Goal: Use online tool/utility: Utilize a website feature to perform a specific function

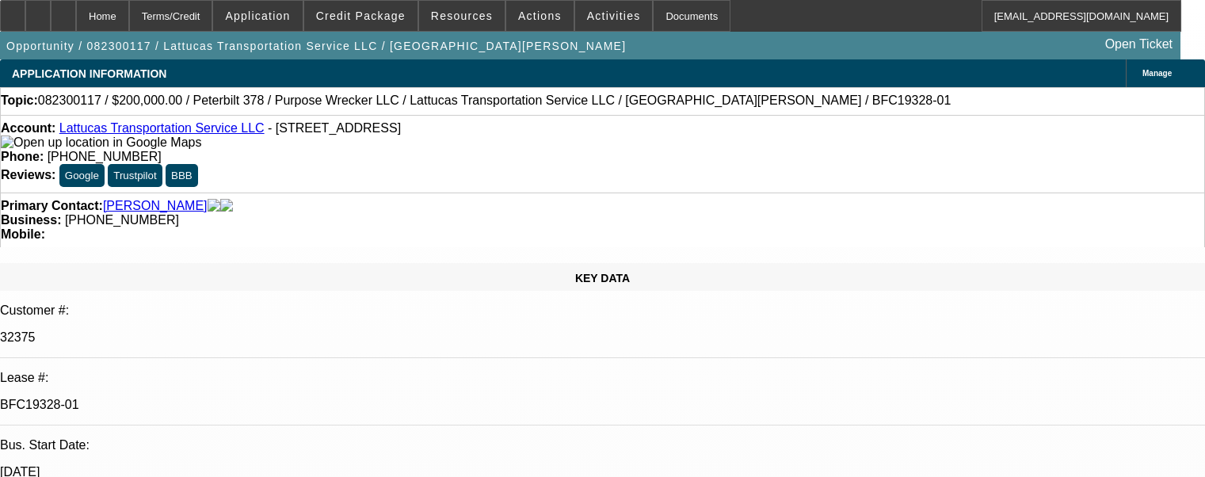
select select "0"
select select "2"
select select "0"
select select "6"
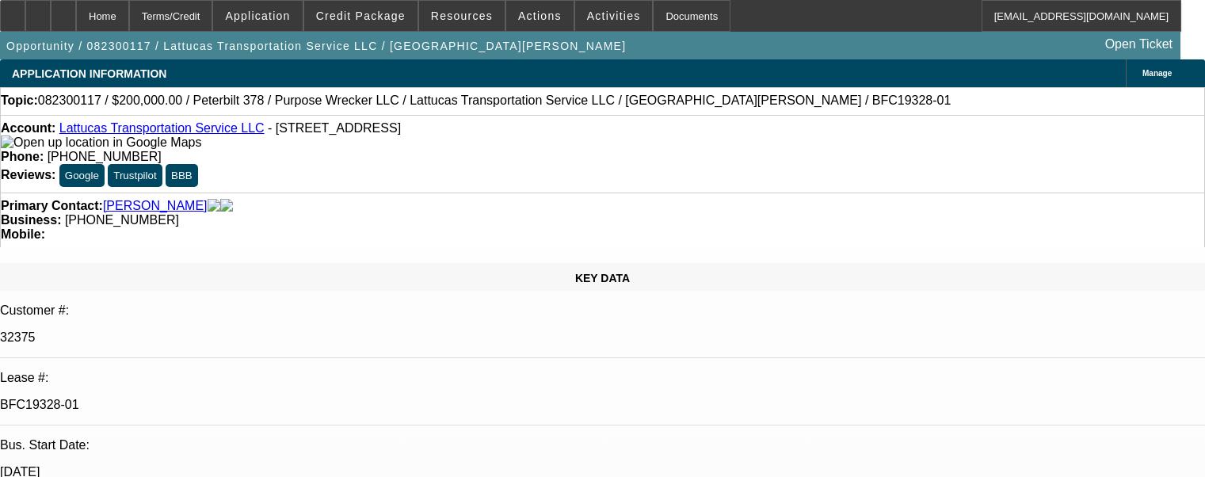
select select "0"
select select "2"
select select "0.1"
select select "4"
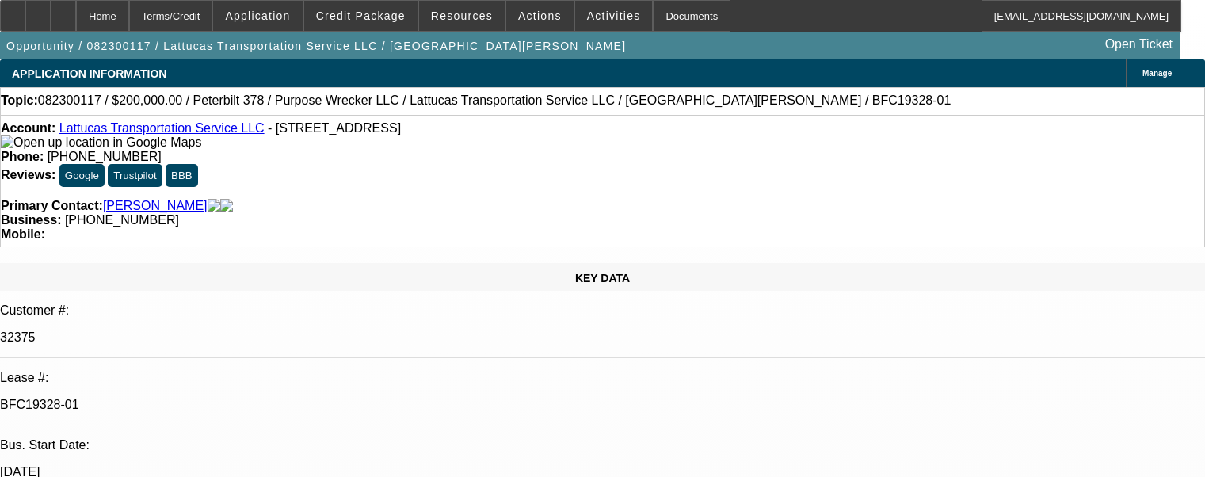
select select "0"
select select "2"
select select "0.1"
select select "4"
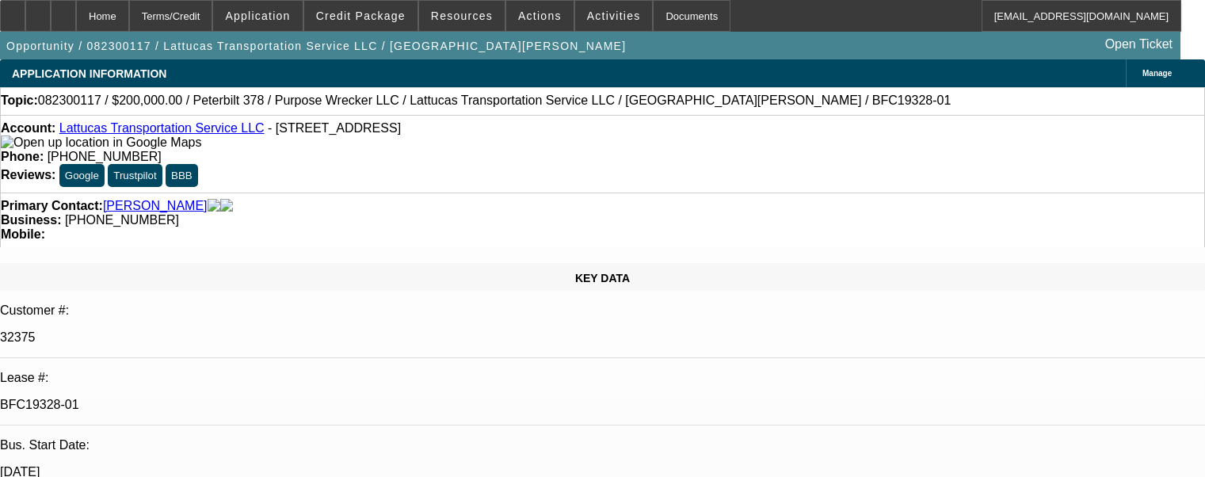
select select "0"
select select "2"
select select "0.1"
select select "4"
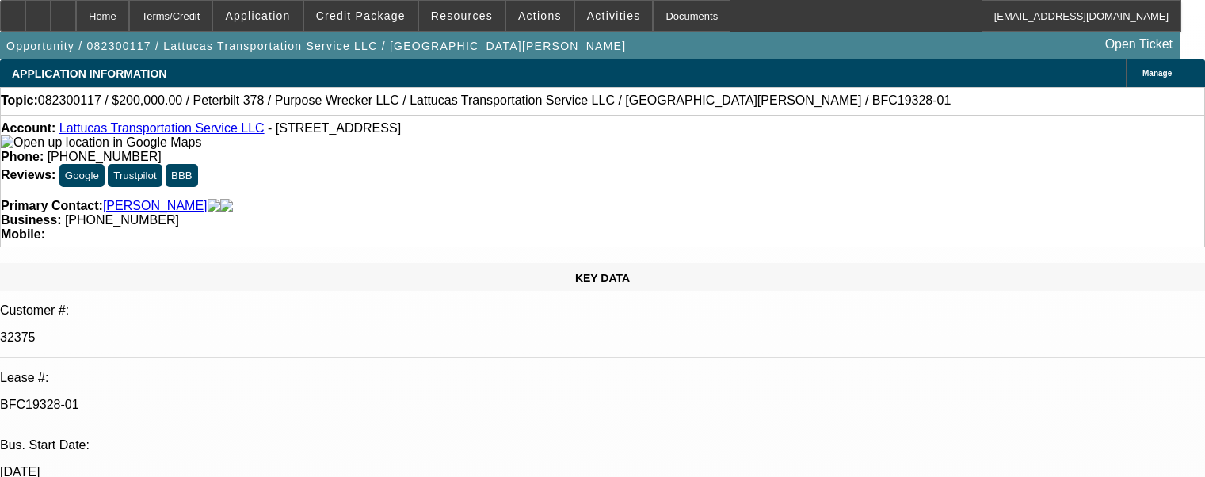
scroll to position [2699, 0]
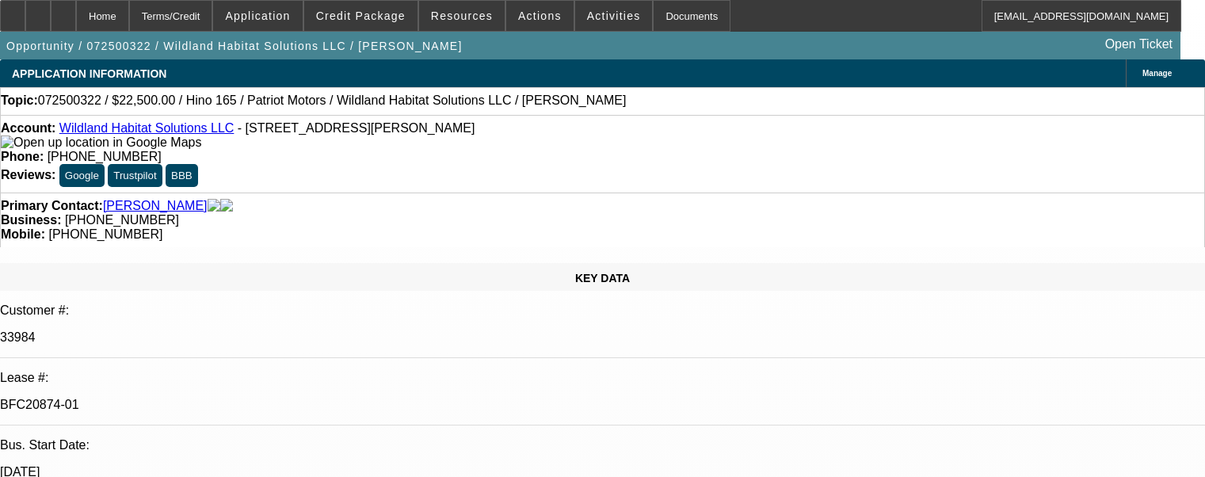
select select "0"
select select "2"
select select "0"
select select "6"
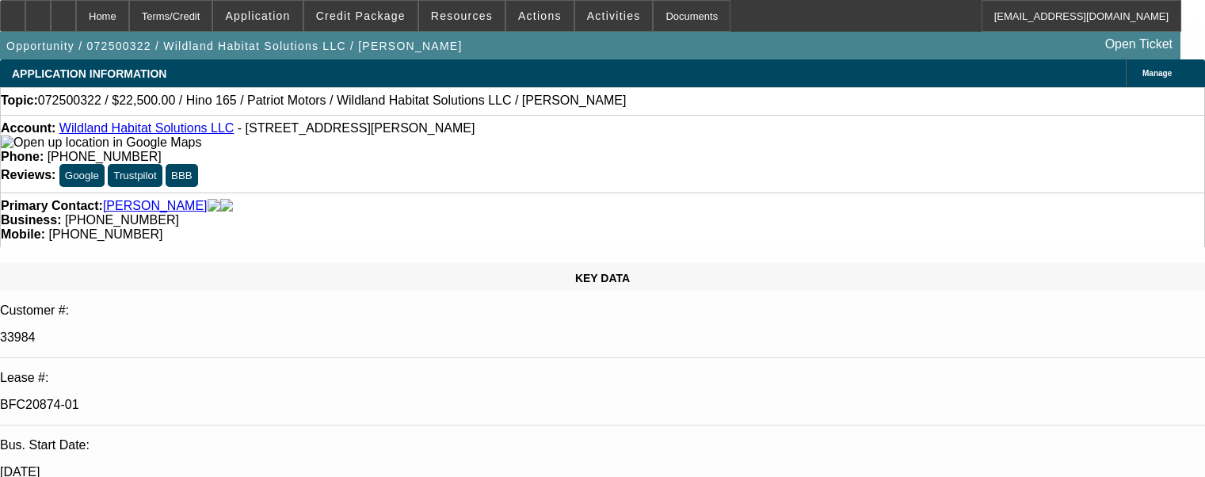
select select "0"
select select "2"
select select "0"
select select "6"
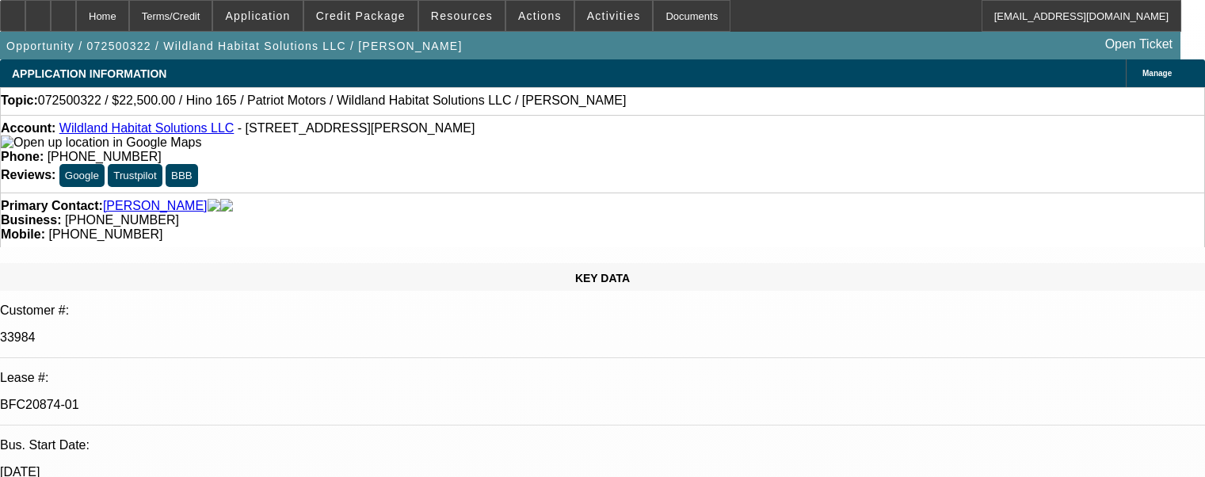
select select "0"
select select "2"
select select "0"
select select "6"
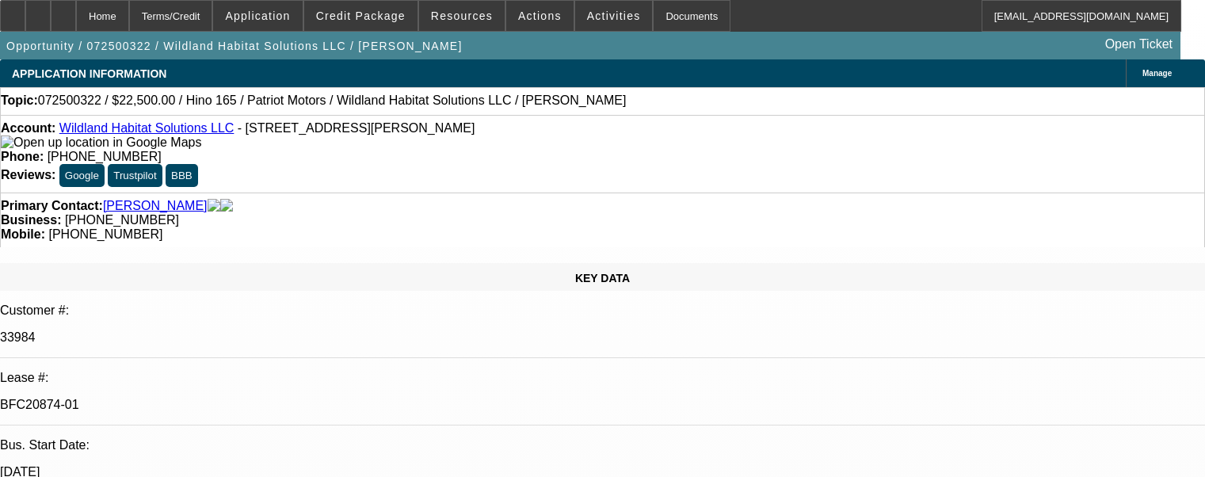
select select "0"
select select "2"
select select "0"
select select "6"
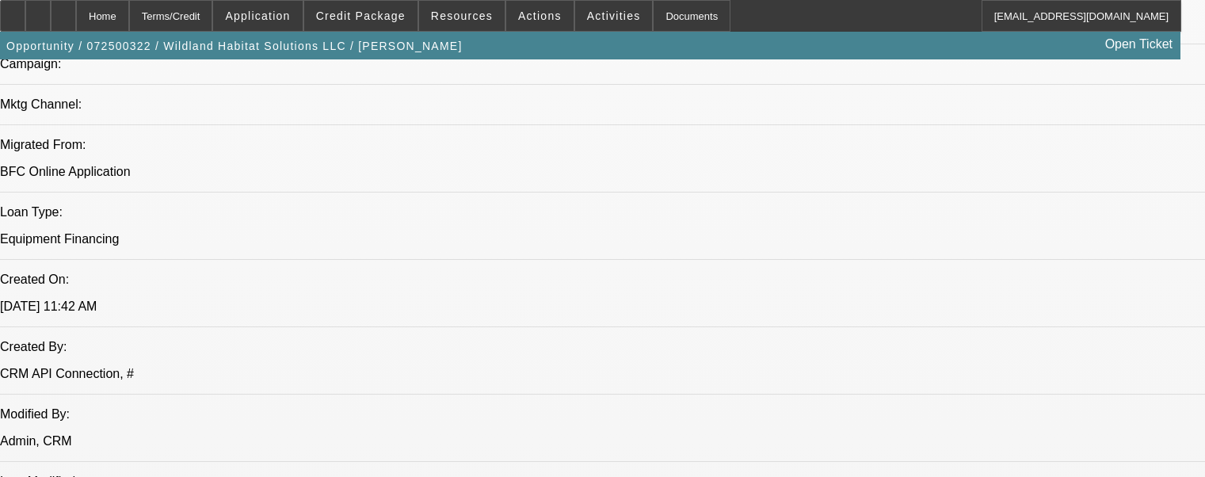
scroll to position [2824, 0]
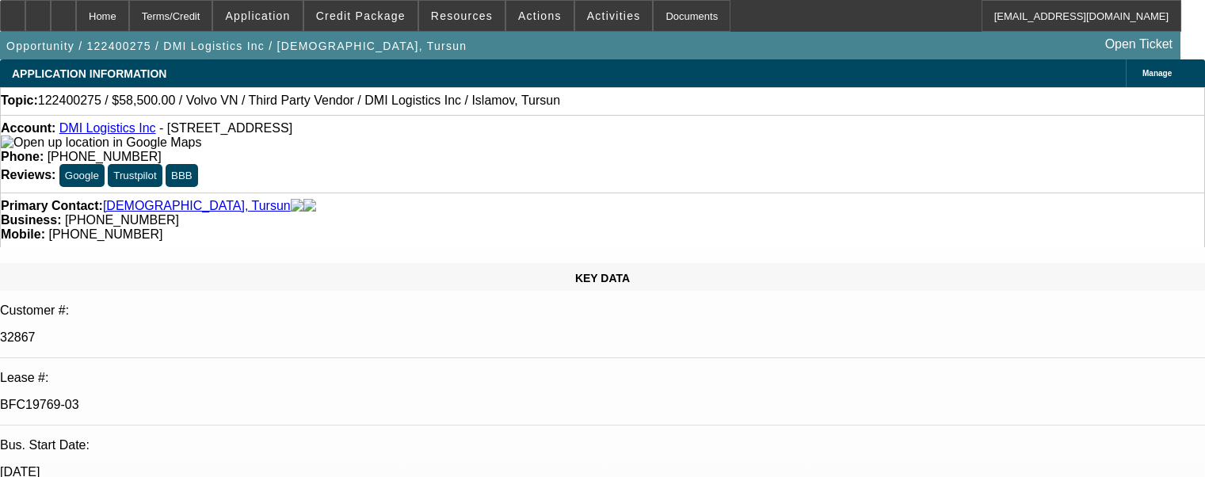
select select "0.1"
select select "2"
select select "0.1"
select select "4"
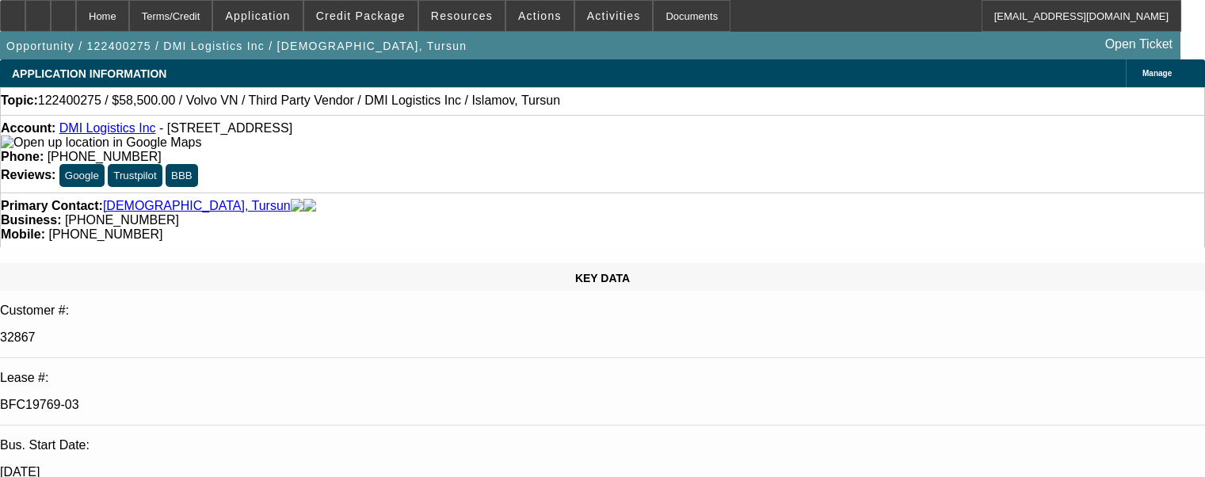
select select "0"
select select "2"
select select "0.1"
select select "4"
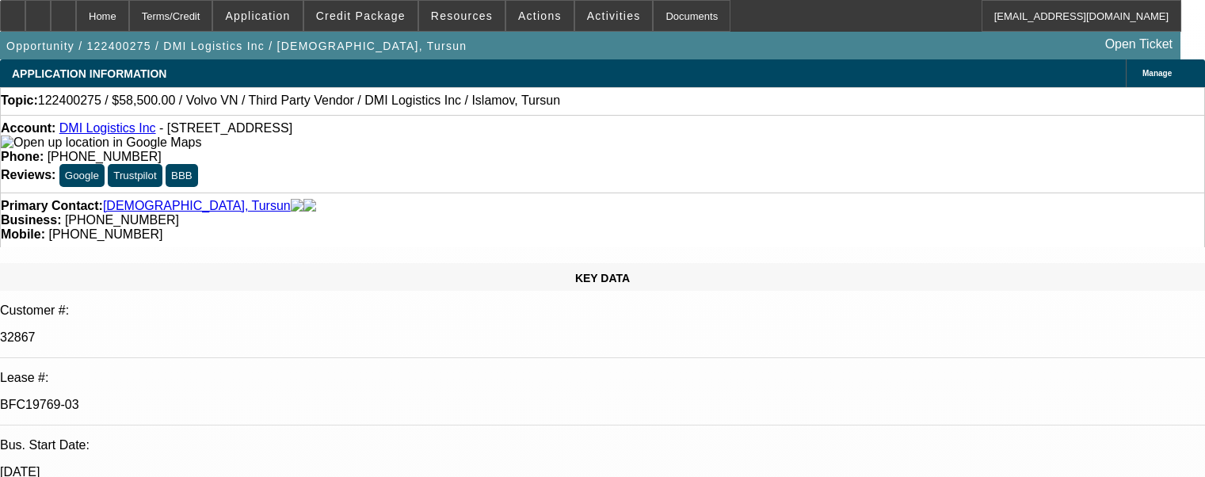
select select "0"
select select "2"
select select "0.1"
select select "4"
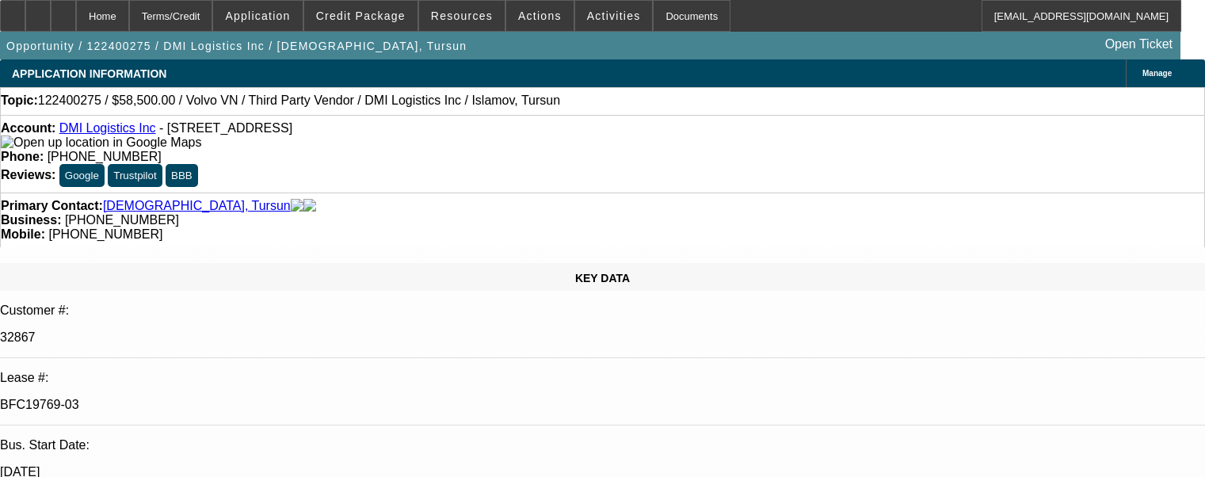
select select "0"
select select "0.1"
select select "4"
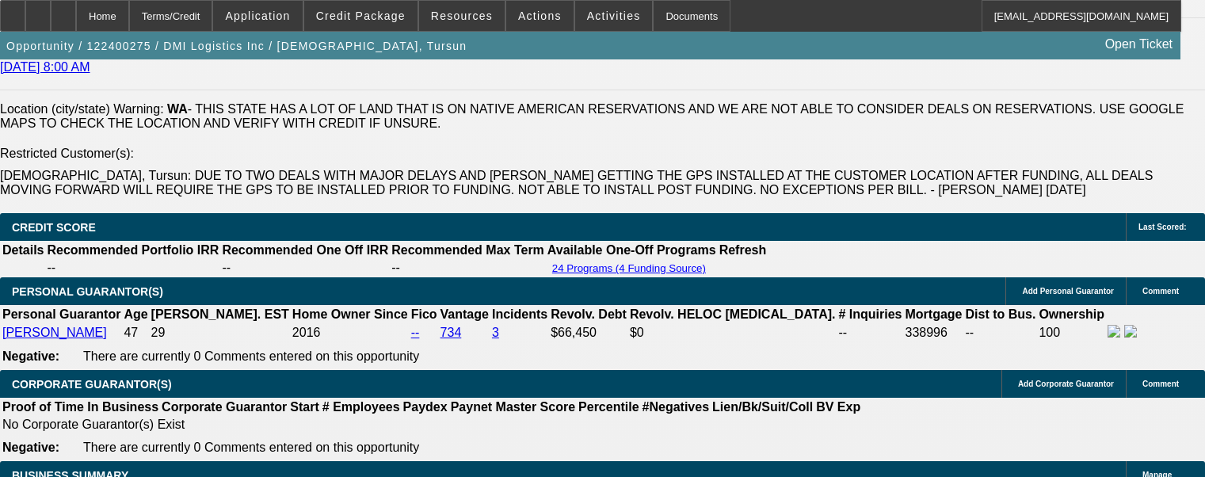
scroll to position [2256, 0]
